Goal: Information Seeking & Learning: Learn about a topic

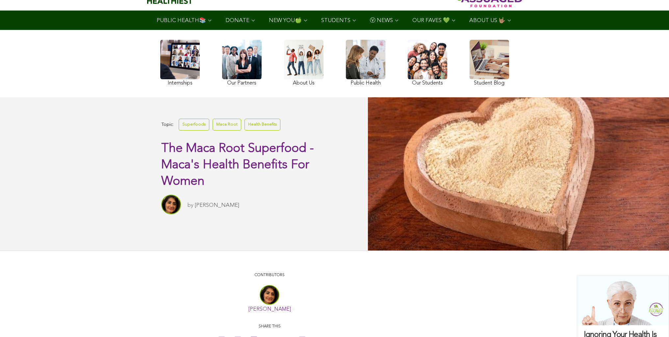
scroll to position [52, 0]
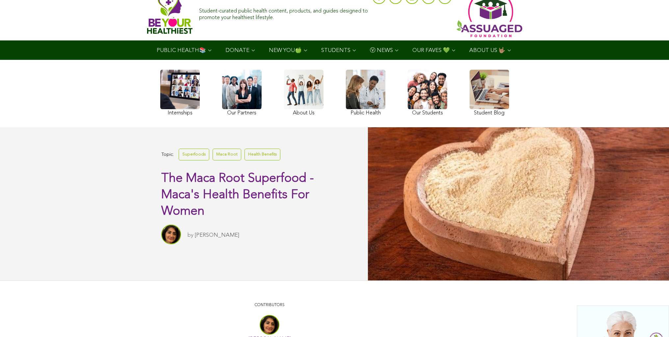
click at [408, 110] on link at bounding box center [427, 94] width 39 height 48
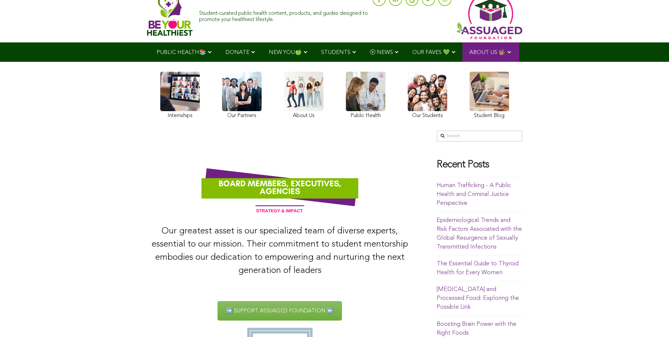
scroll to position [14, 0]
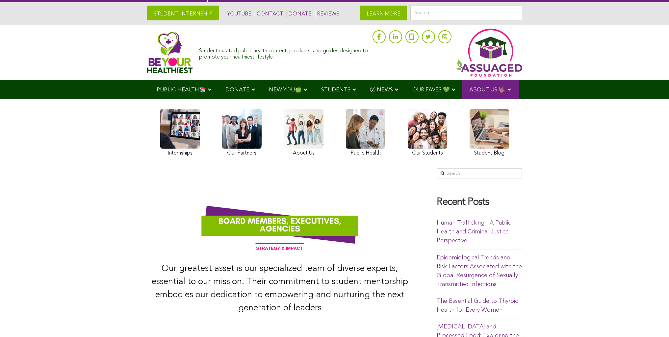
click at [469, 93] on span "ABOUT US 🤟🏽" at bounding box center [487, 90] width 36 height 6
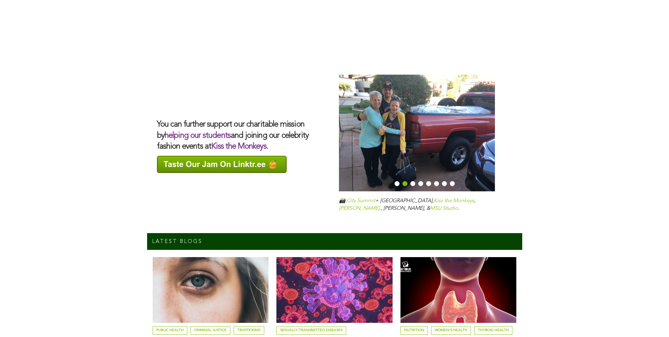
scroll to position [2290, 2]
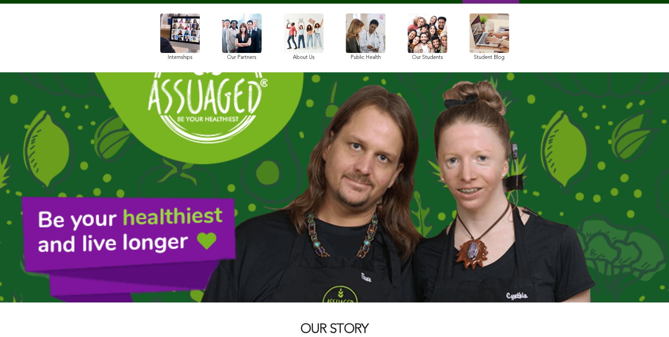
scroll to position [80, 2]
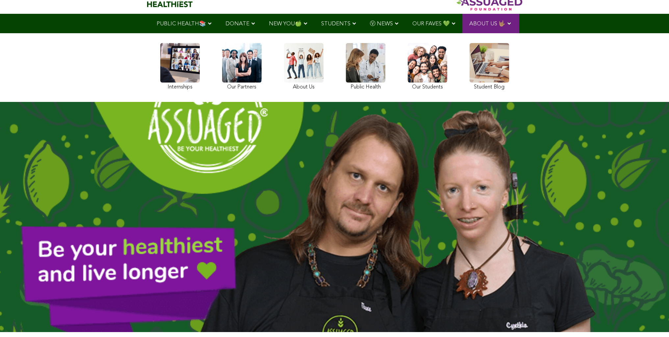
click at [276, 83] on div "Internships Our Partners About Us Public Health Our Students Student Blog" at bounding box center [334, 68] width 355 height 62
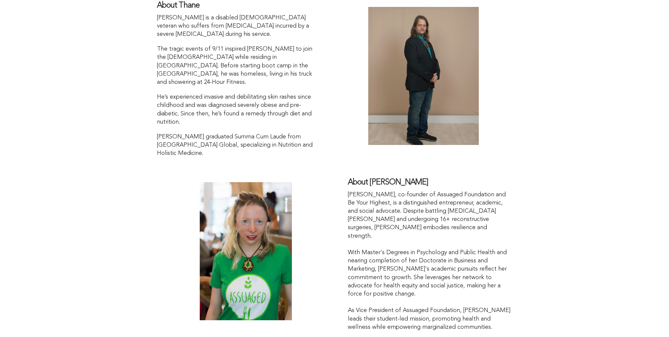
scroll to position [958, 2]
